Goal: Find specific page/section: Find specific page/section

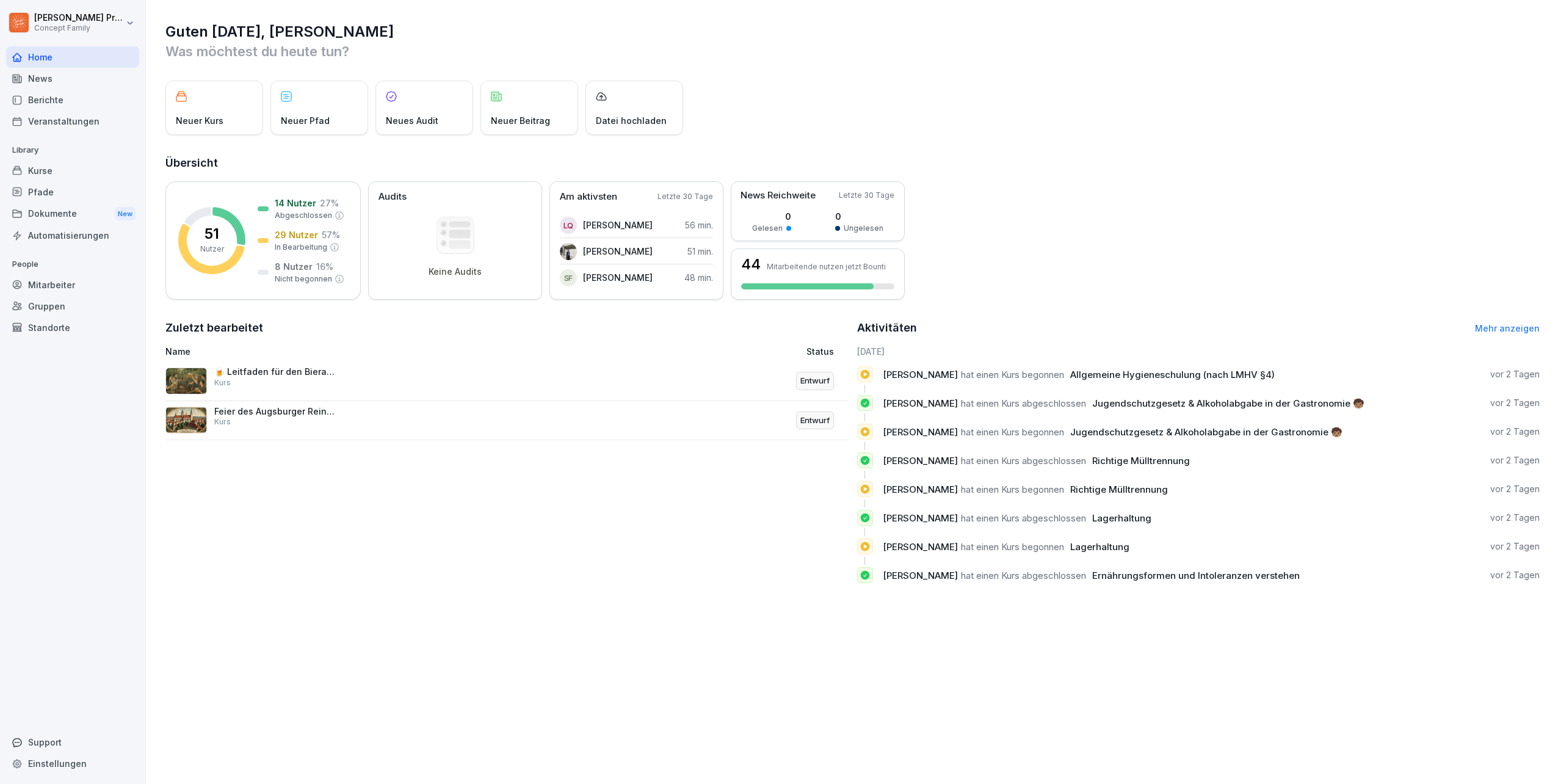
click at [34, 100] on div "Berichte" at bounding box center [73, 99] width 133 height 21
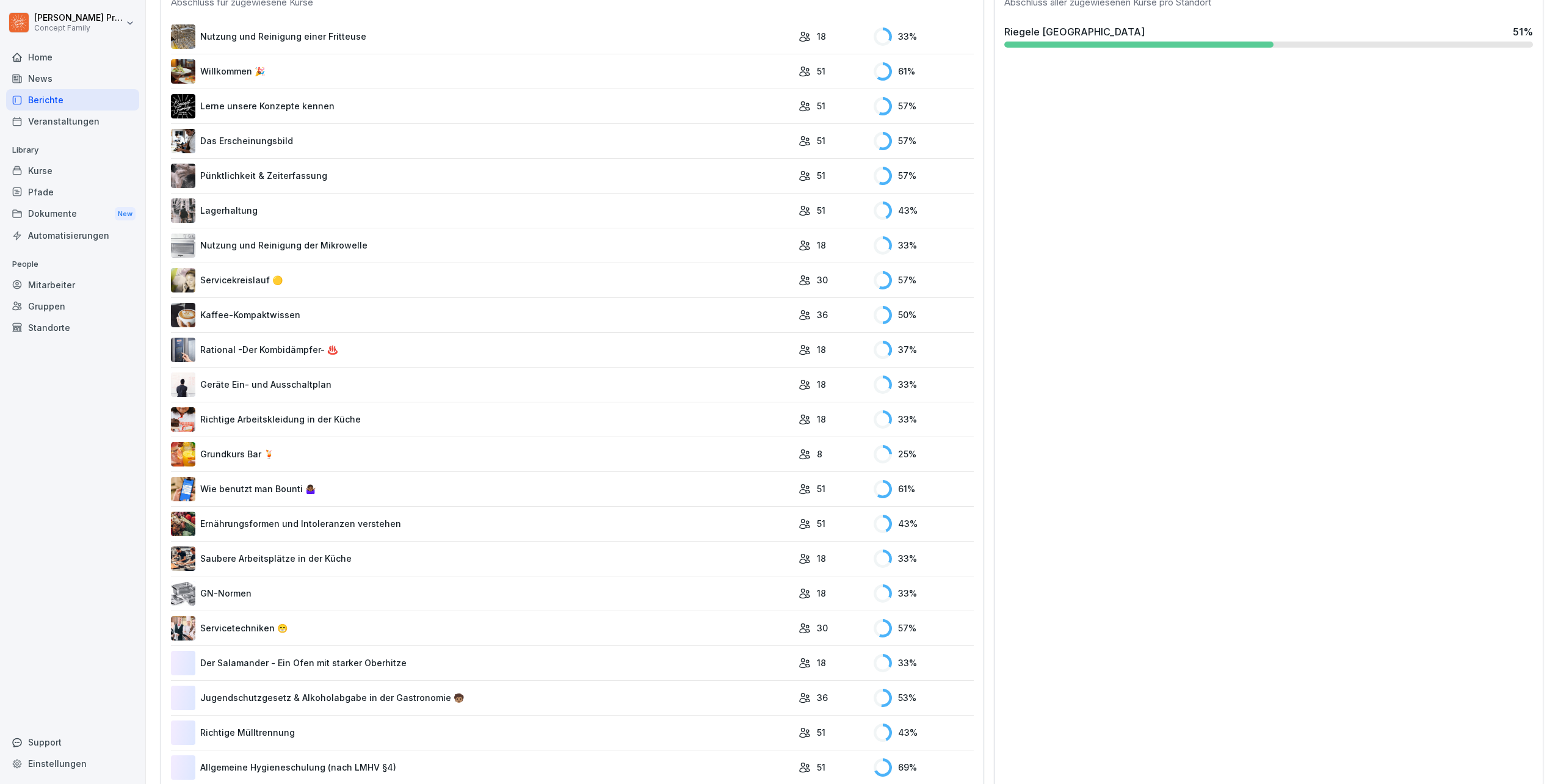
scroll to position [414, 0]
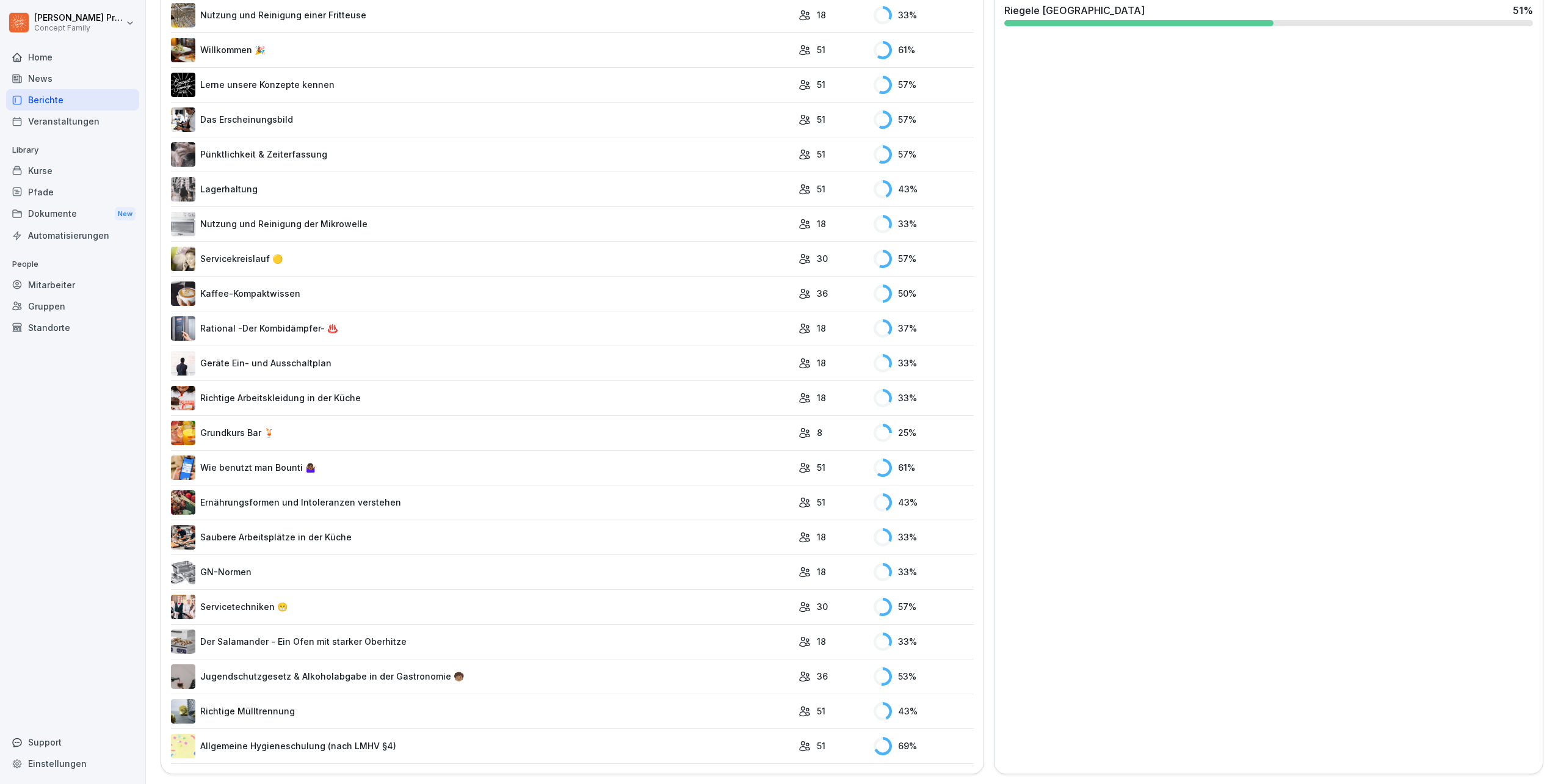
click at [299, 735] on link "Allgemeine Hygieneschulung (nach LMHV §4)" at bounding box center [481, 746] width 621 height 24
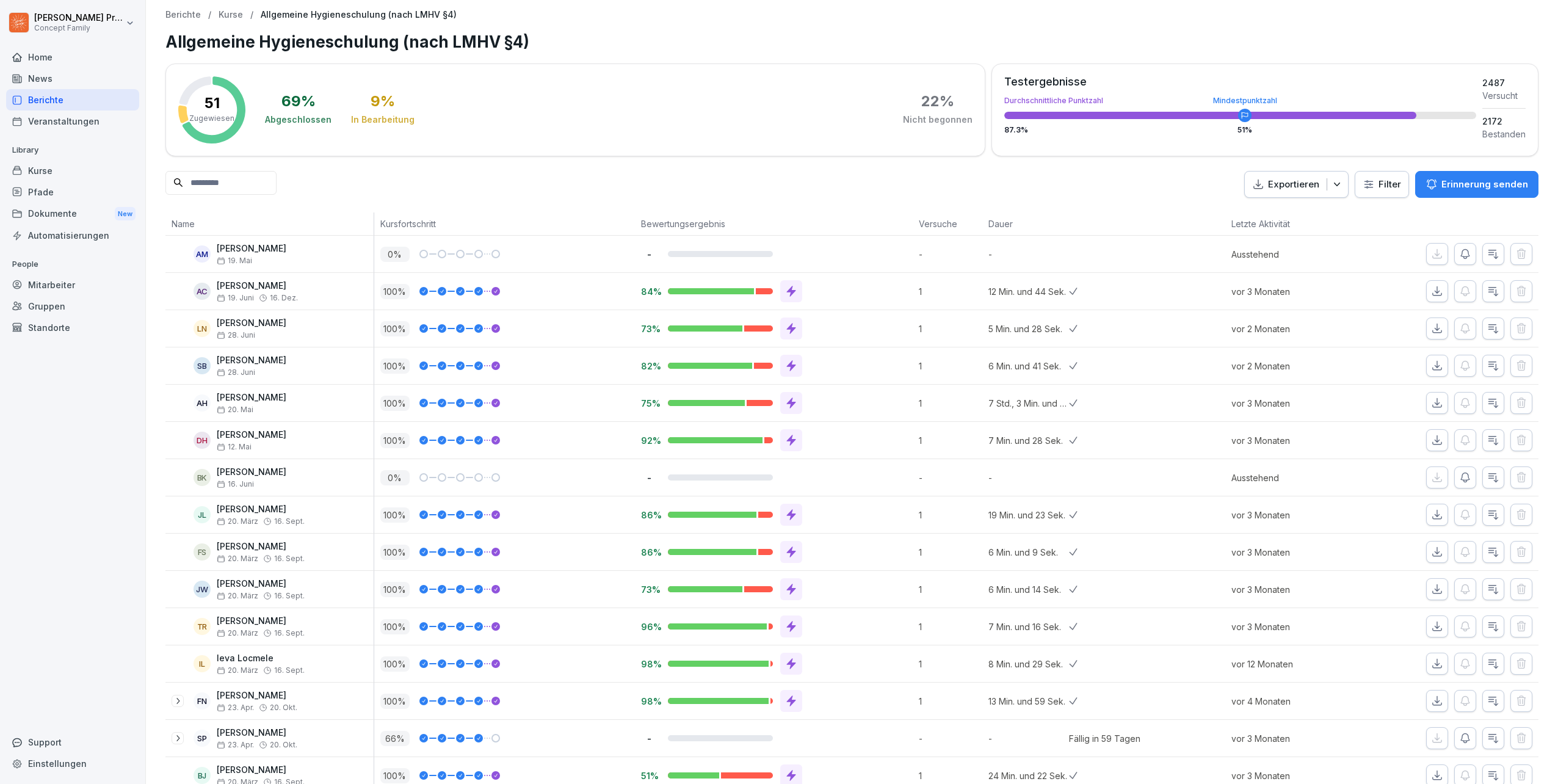
click at [51, 286] on div "Mitarbeiter" at bounding box center [73, 285] width 133 height 21
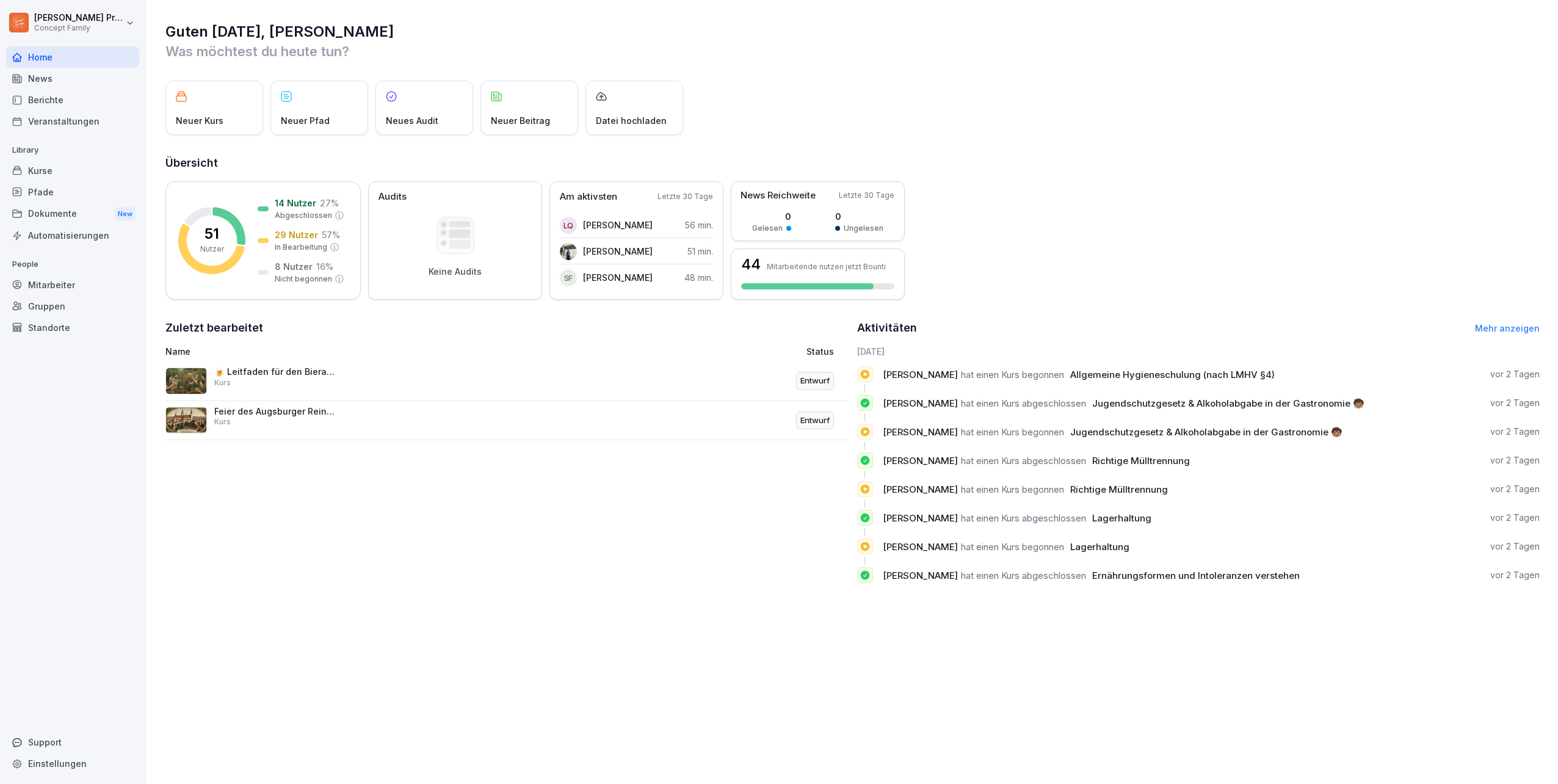
click at [48, 288] on div "Mitarbeiter" at bounding box center [73, 285] width 133 height 21
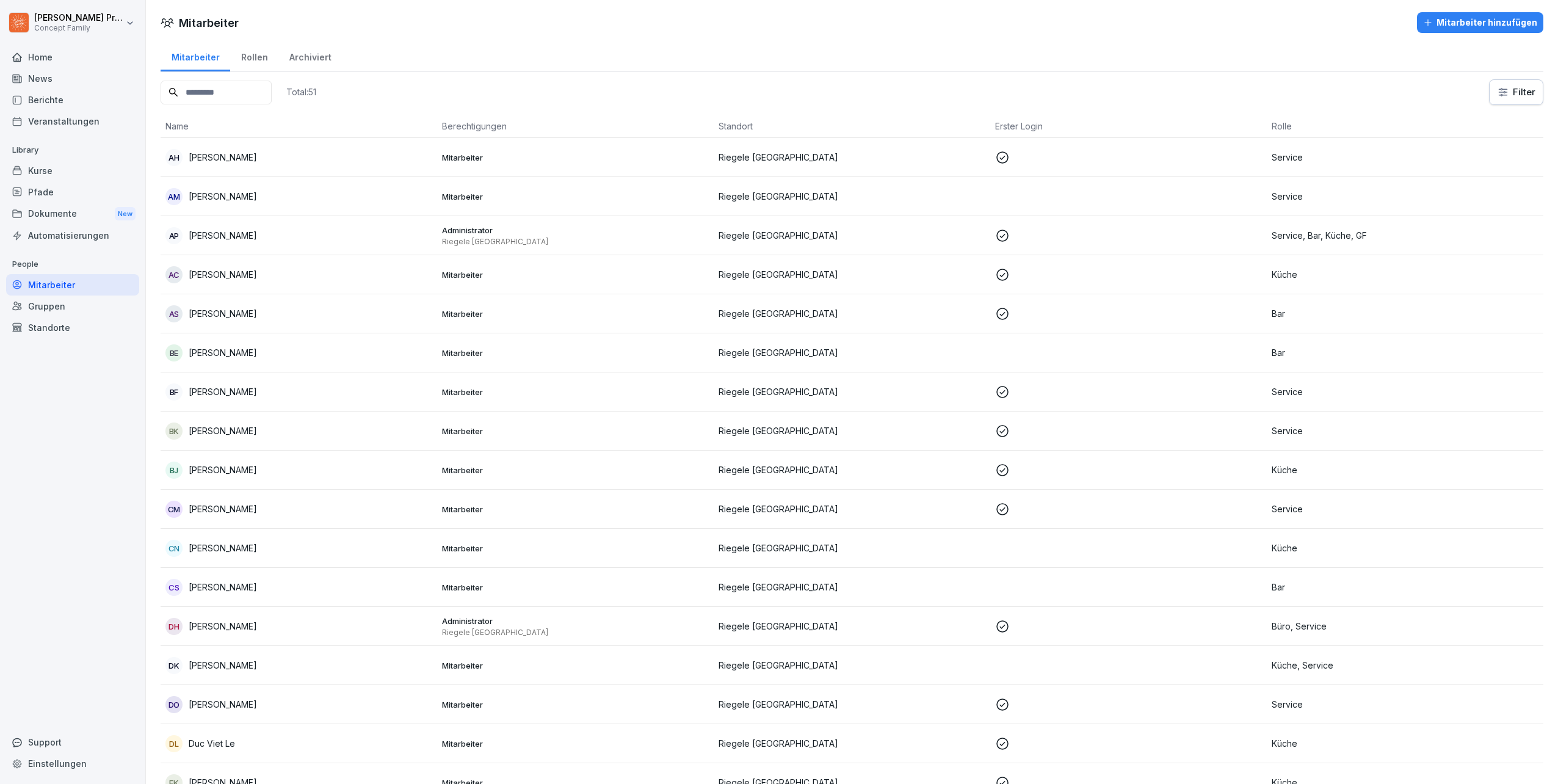
click at [266, 96] on input at bounding box center [216, 93] width 111 height 24
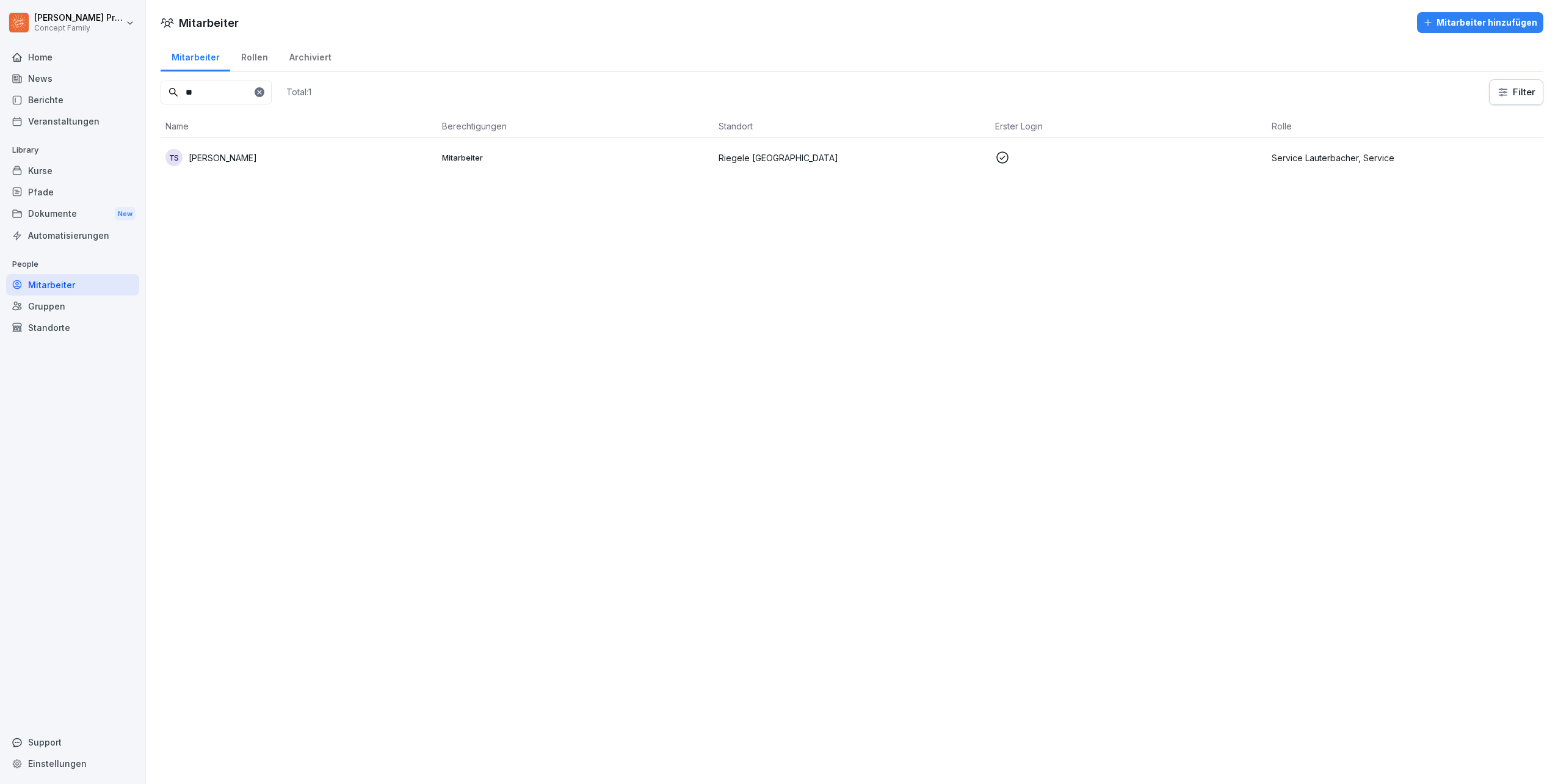
type input "*"
drag, startPoint x: 266, startPoint y: 96, endPoint x: 123, endPoint y: 88, distance: 143.2
click at [121, 90] on div "[PERSON_NAME] Concept Family Home News Berichte Veranstaltungen Library Kurse P…" at bounding box center [779, 392] width 1558 height 784
click at [249, 158] on p "[PERSON_NAME]" at bounding box center [223, 158] width 68 height 13
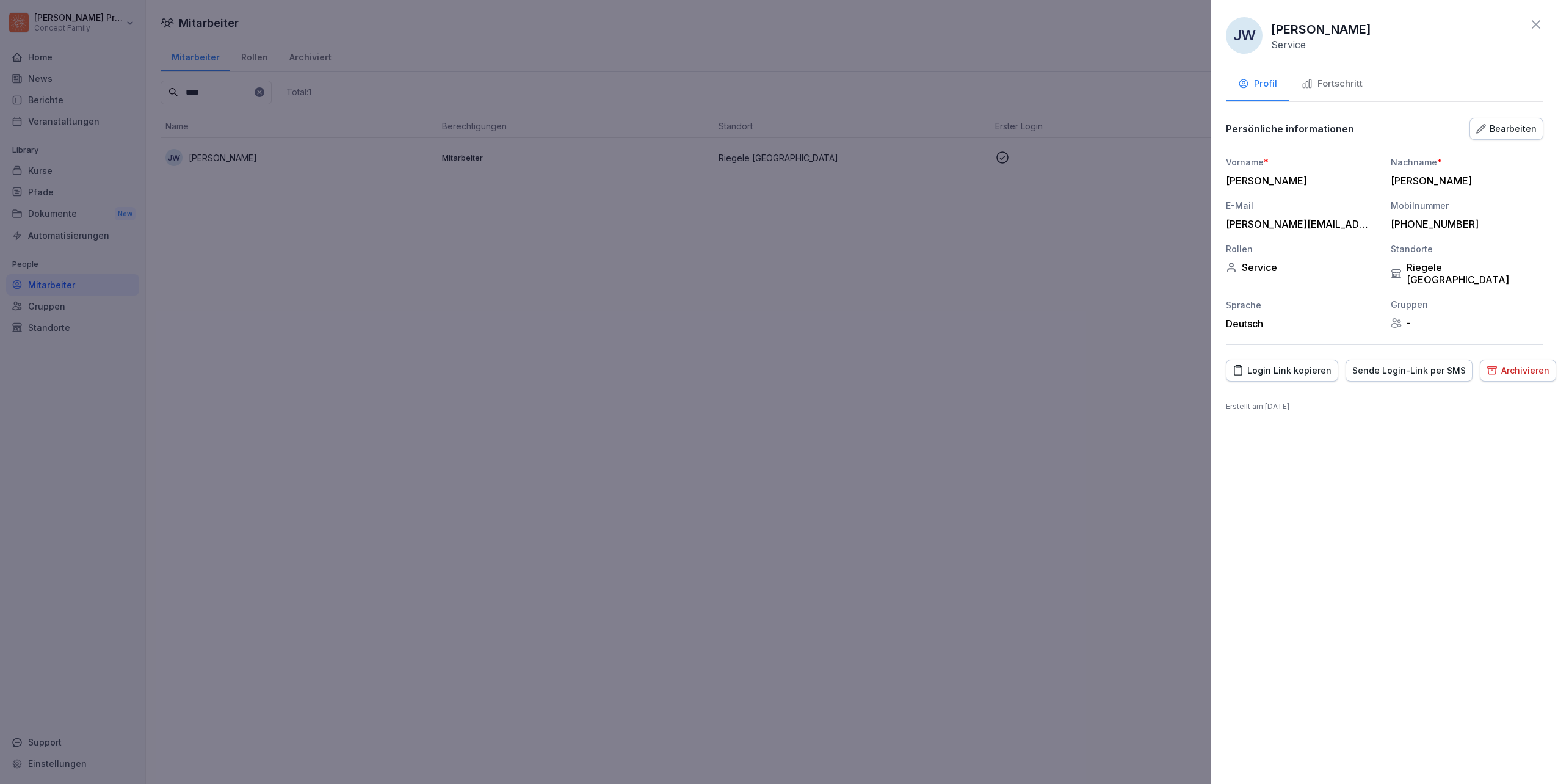
click at [1537, 25] on icon at bounding box center [1536, 24] width 9 height 9
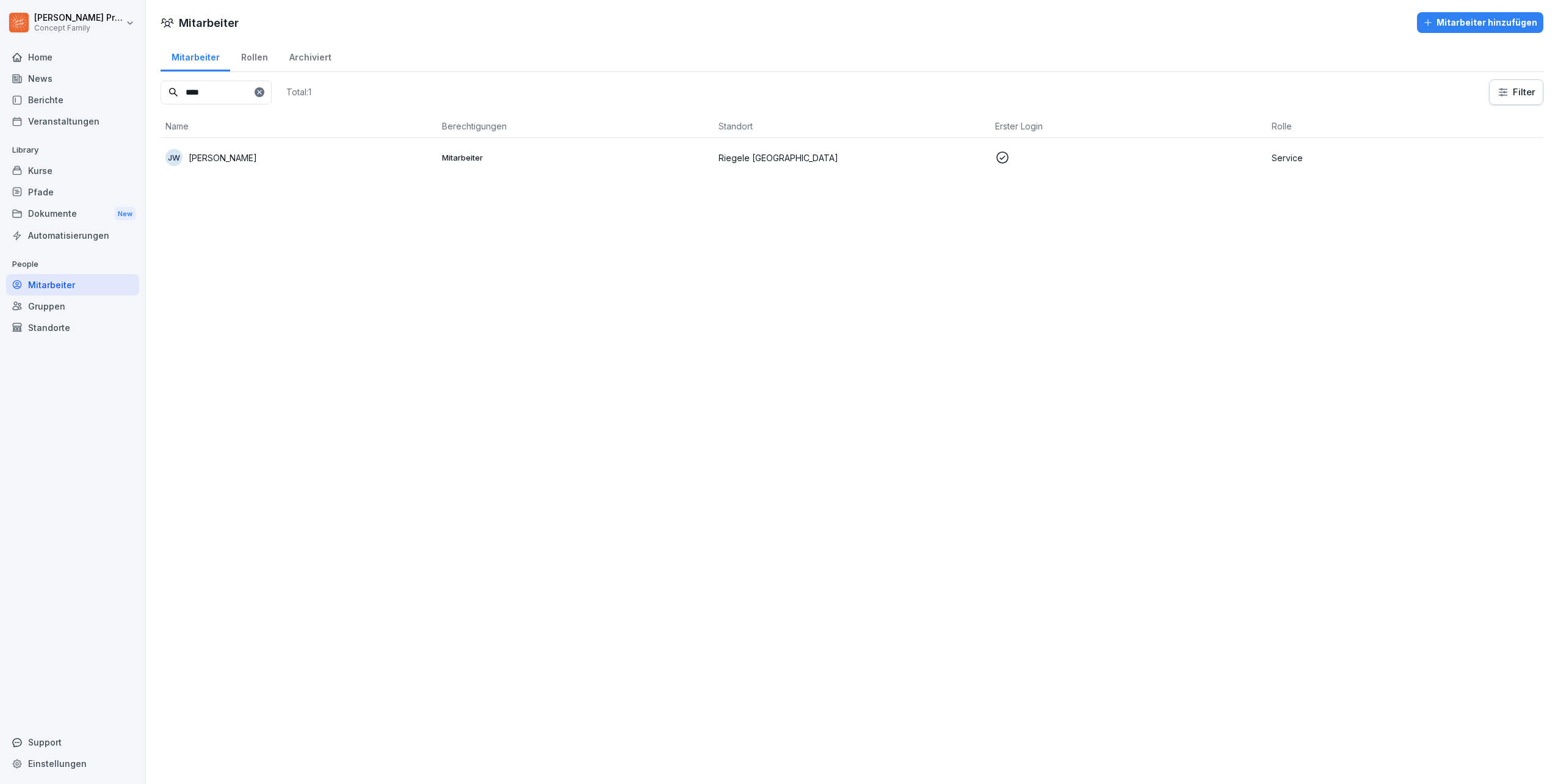
drag, startPoint x: 221, startPoint y: 94, endPoint x: 118, endPoint y: 83, distance: 103.6
click at [123, 84] on div "[PERSON_NAME] Concept Family Home News Berichte Veranstaltungen Library Kurse P…" at bounding box center [779, 392] width 1558 height 784
drag, startPoint x: 230, startPoint y: 94, endPoint x: 93, endPoint y: 79, distance: 137.8
click at [93, 79] on div "[PERSON_NAME] Concept Family Home News Berichte Veranstaltungen Library Kurse P…" at bounding box center [779, 392] width 1558 height 784
type input "*****"
